Goal: Transaction & Acquisition: Purchase product/service

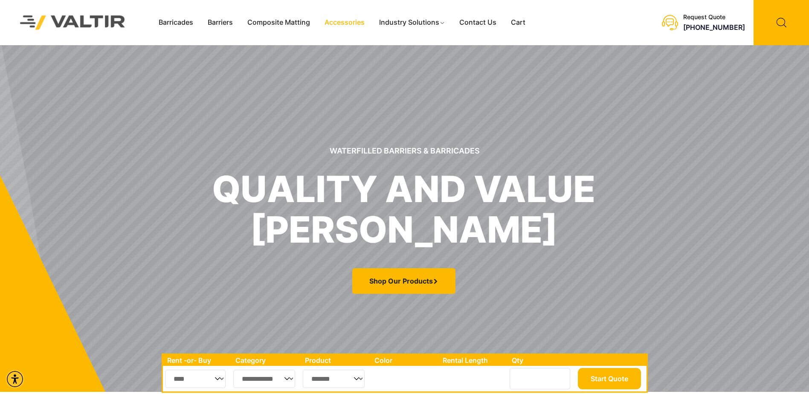
click at [337, 20] on link "Accessories" at bounding box center [344, 22] width 55 height 13
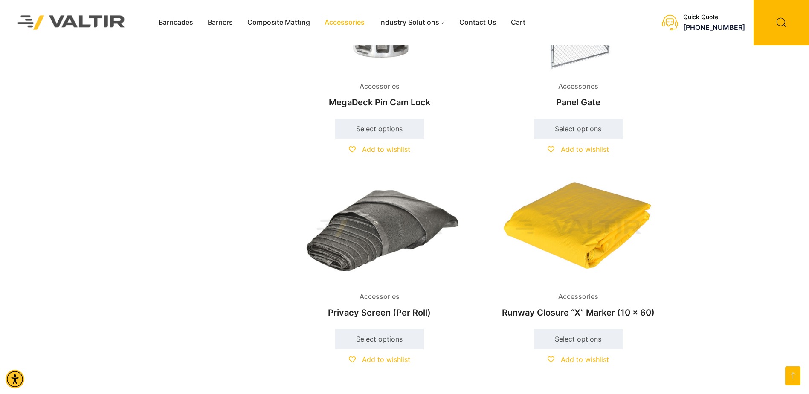
scroll to position [1164, 0]
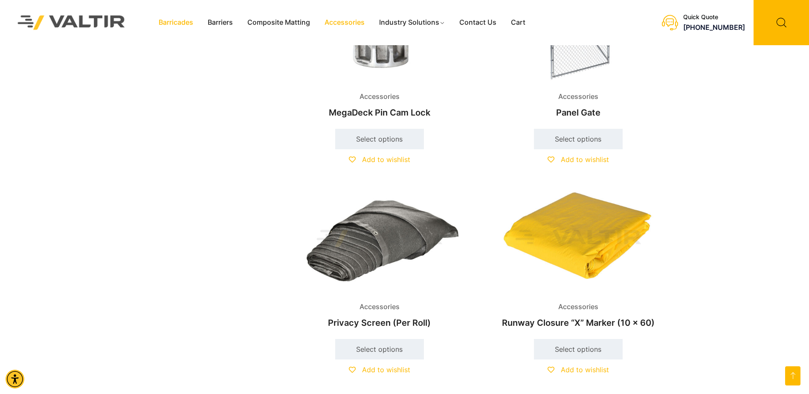
click at [181, 21] on link "Barricades" at bounding box center [175, 22] width 49 height 13
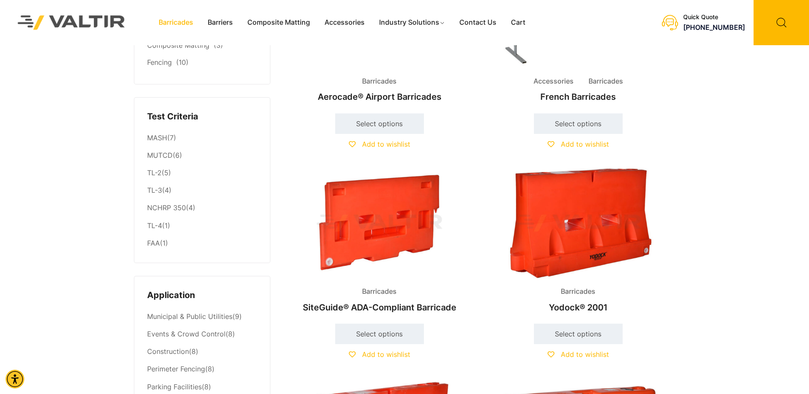
scroll to position [171, 0]
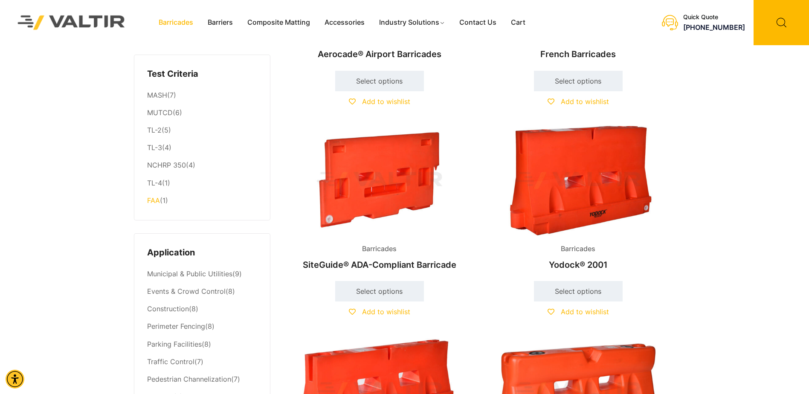
click at [153, 201] on link "FAA" at bounding box center [153, 200] width 13 height 9
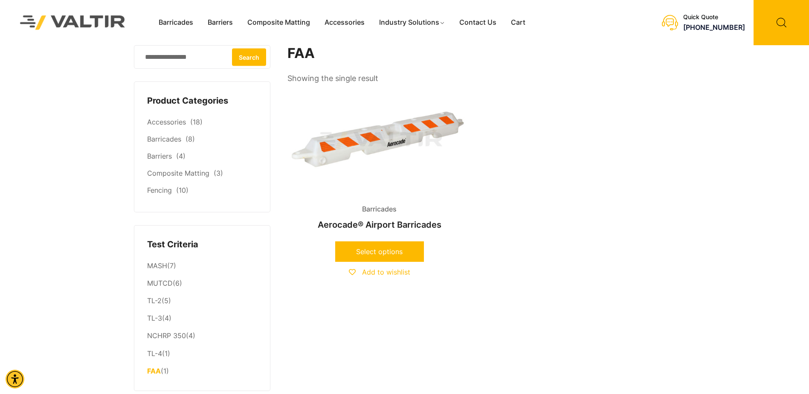
click at [367, 252] on link "Select options" at bounding box center [379, 251] width 89 height 20
